Goal: Information Seeking & Learning: Learn about a topic

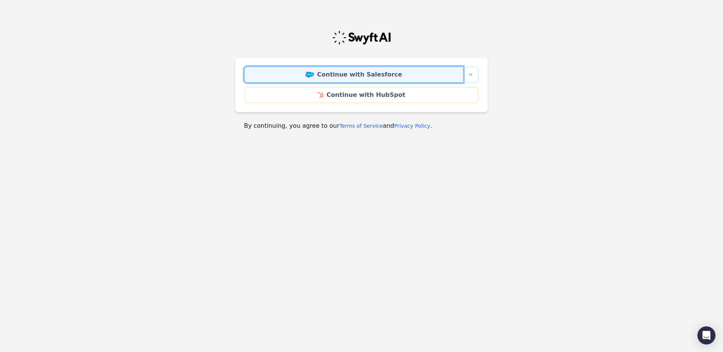
click at [376, 72] on link "Continue with Salesforce" at bounding box center [353, 75] width 219 height 16
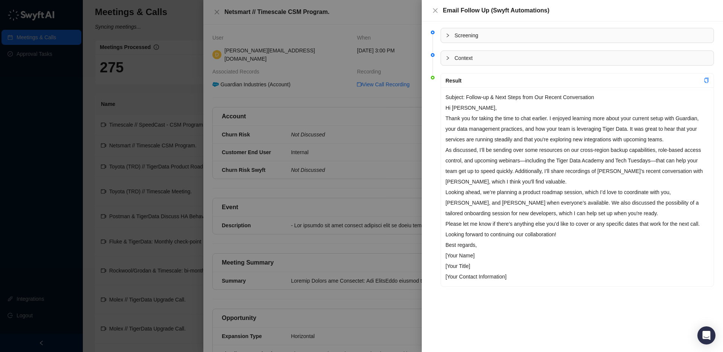
click at [215, 12] on div at bounding box center [361, 176] width 723 height 352
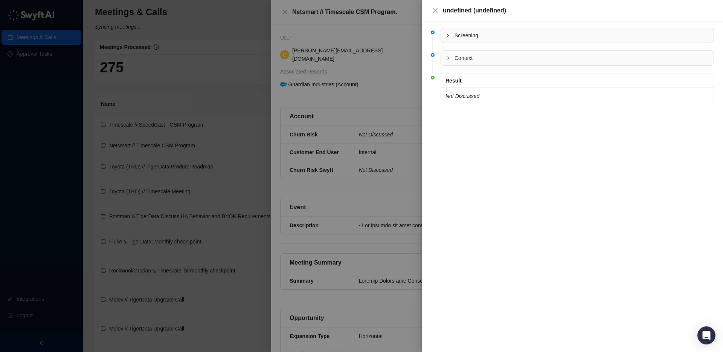
click at [216, 12] on div at bounding box center [361, 176] width 723 height 352
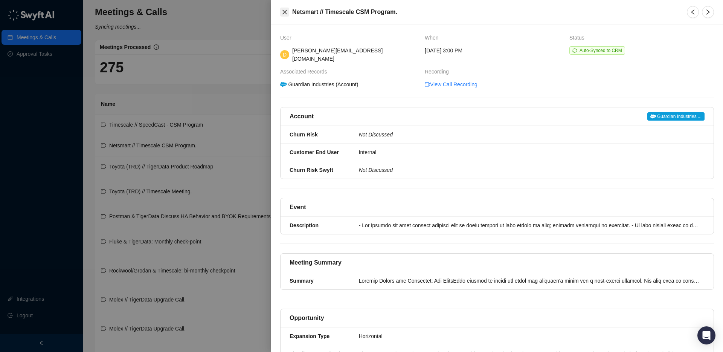
click at [285, 11] on icon "close" at bounding box center [285, 12] width 5 height 5
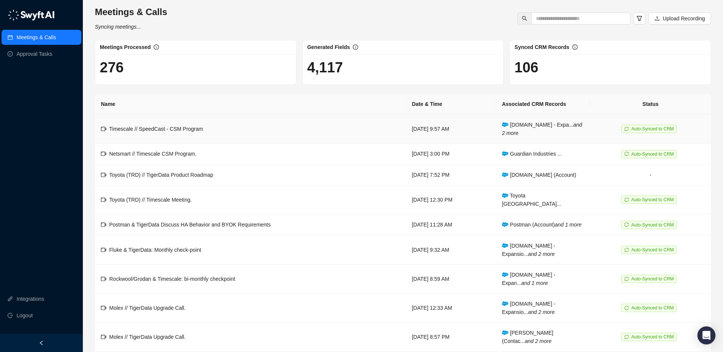
click at [264, 128] on td "Timescale // SpeedCast - CSM Program" at bounding box center [250, 129] width 311 height 29
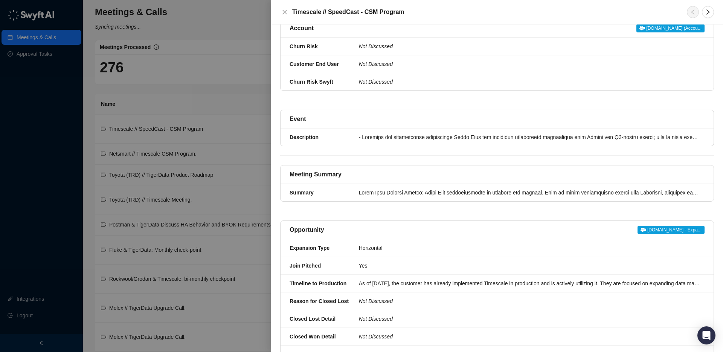
scroll to position [110, 0]
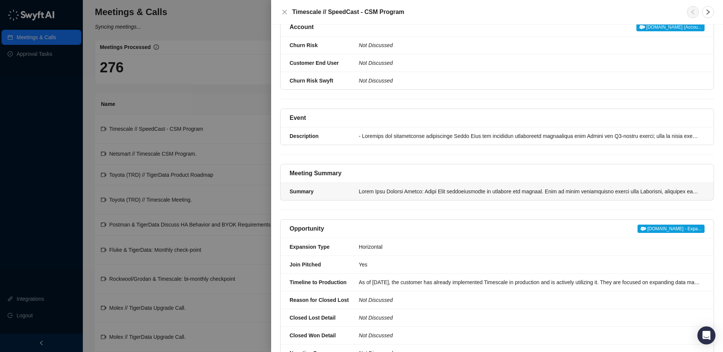
click at [369, 195] on div at bounding box center [529, 191] width 341 height 8
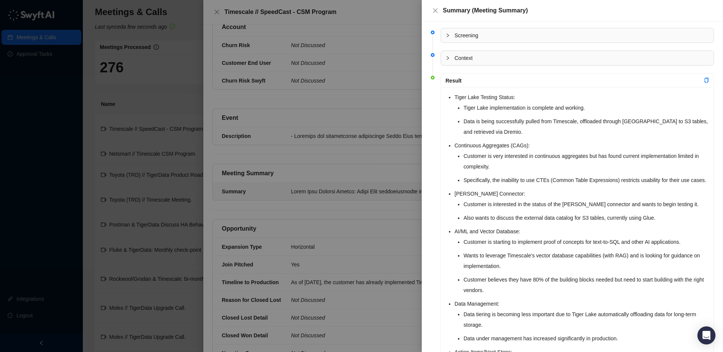
click at [455, 97] on li "Tiger Lake Testing Status: Tiger Lake implementation is complete and working. D…" at bounding box center [582, 114] width 255 height 45
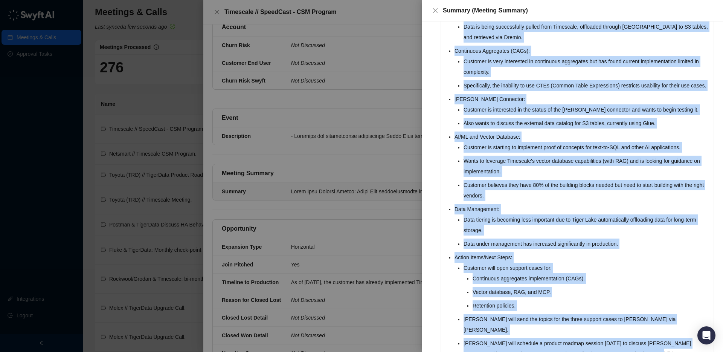
scroll to position [129, 0]
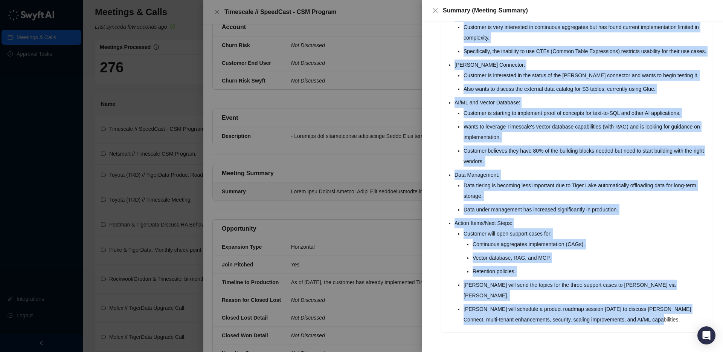
drag, startPoint x: 448, startPoint y: 98, endPoint x: 667, endPoint y: 325, distance: 316.0
click at [667, 325] on div "Tiger Lake Testing Status: Tiger Lake implementation is complete and working. D…" at bounding box center [577, 146] width 273 height 374
copy ul "Tiger Lake Testing Status: Tiger Lake implementation is complete and working. D…"
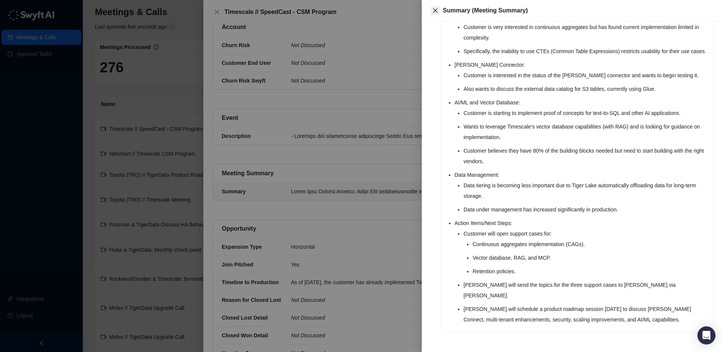
click at [436, 11] on icon "close" at bounding box center [435, 11] width 6 height 6
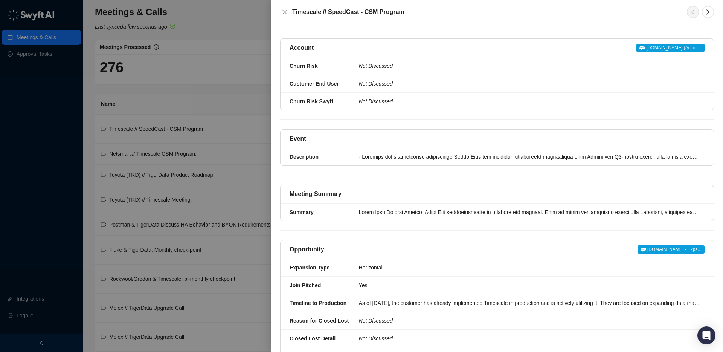
scroll to position [82, 0]
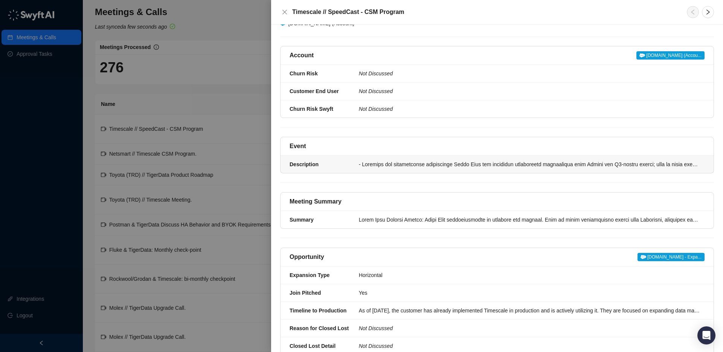
click at [401, 168] on div at bounding box center [529, 164] width 341 height 8
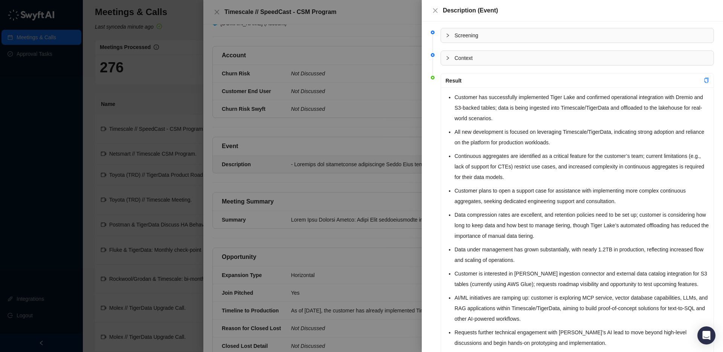
click at [450, 104] on div "Customer has successfully implemented Tiger Lake and confirmed operational inte…" at bounding box center [577, 250] width 273 height 327
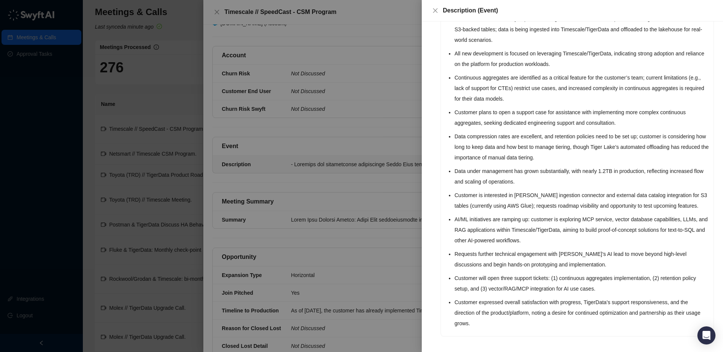
scroll to position [82, 0]
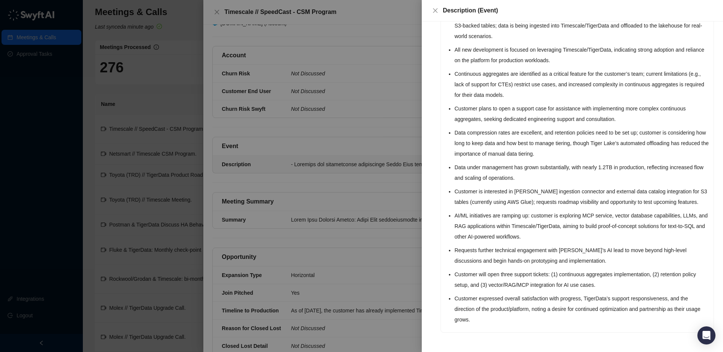
drag, startPoint x: 331, startPoint y: 191, endPoint x: 334, endPoint y: 188, distance: 4.3
click at [332, 189] on div at bounding box center [361, 176] width 723 height 352
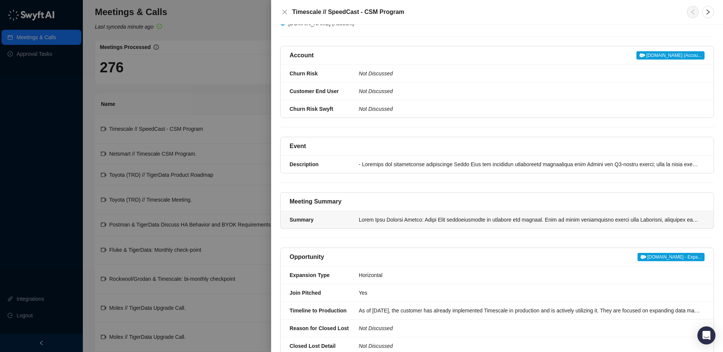
click at [373, 224] on div at bounding box center [529, 219] width 341 height 8
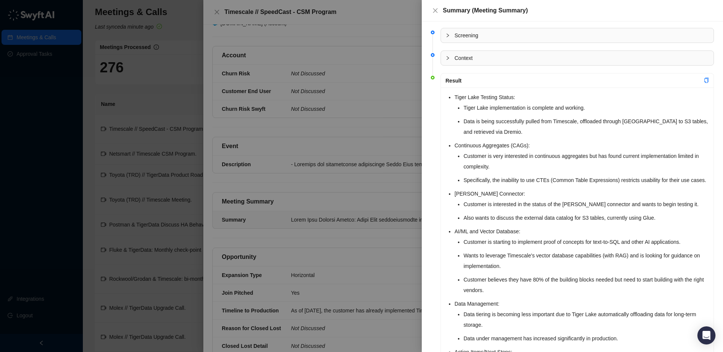
click at [305, 196] on div at bounding box center [361, 176] width 723 height 352
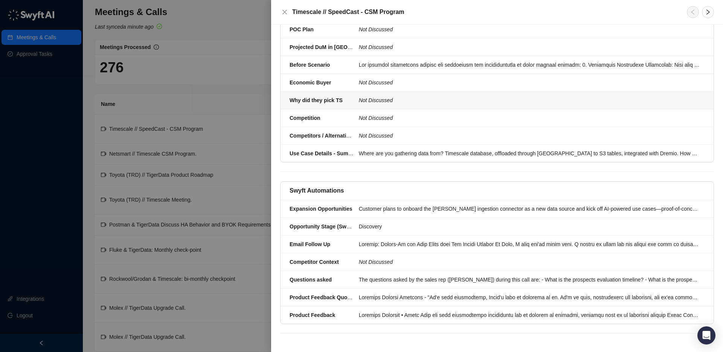
scroll to position [762, 0]
click at [382, 239] on li "Email Follow Up" at bounding box center [497, 244] width 433 height 18
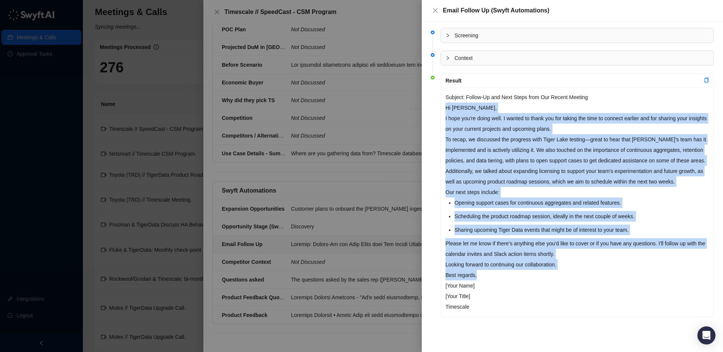
drag, startPoint x: 446, startPoint y: 108, endPoint x: 568, endPoint y: 279, distance: 210.6
click at [570, 281] on div "Subject: Follow-Up and Next Steps from Our Recent Meeting Hi [PERSON_NAME], I h…" at bounding box center [577, 201] width 273 height 229
copy div "Lo Ipsu, D sita con'ad elits doei. T incidi ut labor etd mag aliqua eni admi ve…"
